Goal: Transaction & Acquisition: Purchase product/service

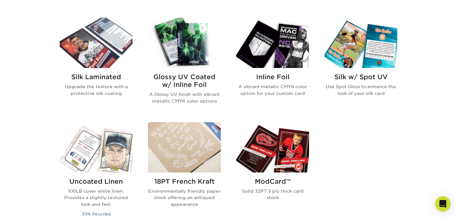
scroll to position [289, 0]
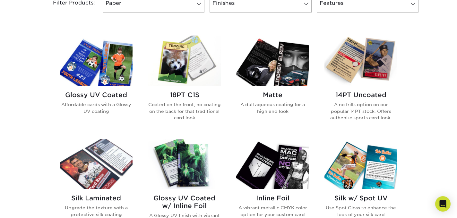
click at [270, 79] on img at bounding box center [272, 61] width 73 height 50
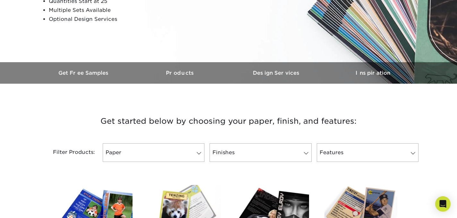
scroll to position [247, 0]
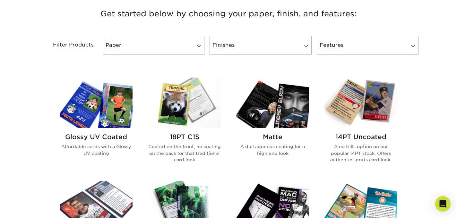
click at [359, 110] on img at bounding box center [360, 103] width 73 height 50
